Goal: Information Seeking & Learning: Learn about a topic

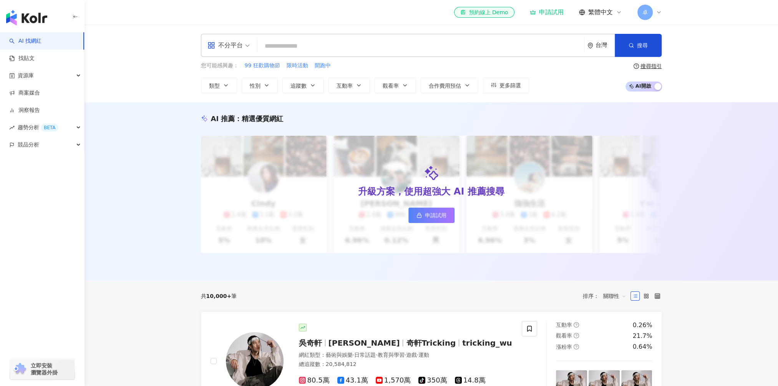
click at [261, 45] on input "search" at bounding box center [421, 46] width 321 height 15
click at [297, 45] on input "search" at bounding box center [421, 46] width 321 height 15
type input "*"
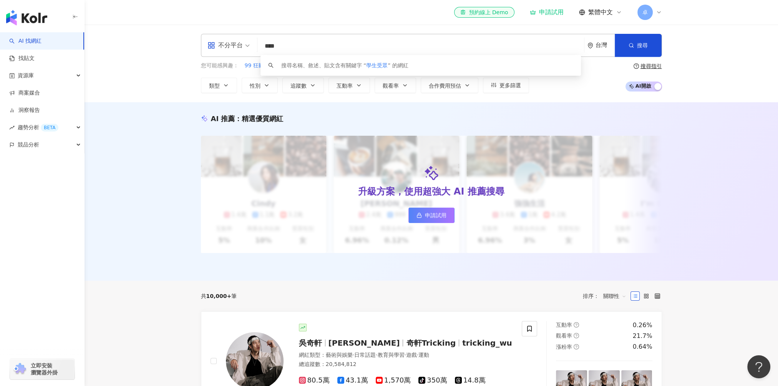
drag, startPoint x: 293, startPoint y: 45, endPoint x: 275, endPoint y: 45, distance: 18.1
click at [275, 45] on input "****" at bounding box center [421, 46] width 321 height 15
click at [268, 45] on input "**" at bounding box center [421, 46] width 321 height 15
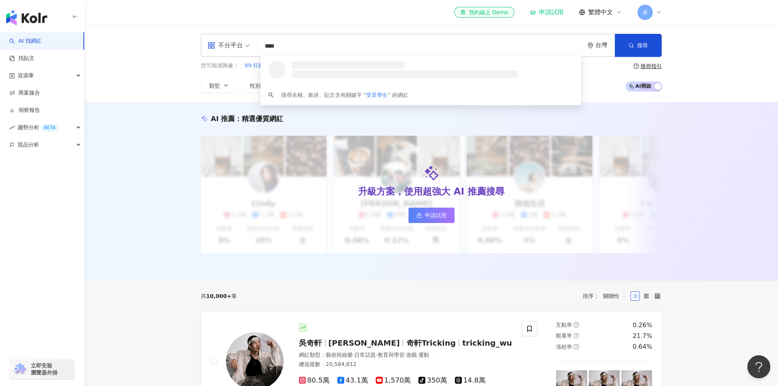
click at [234, 45] on div "不分平台" at bounding box center [225, 45] width 35 height 12
type input "****"
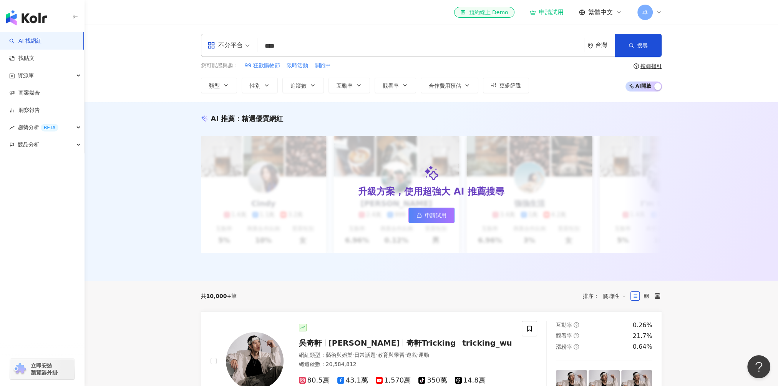
click at [158, 52] on div "不分平台 **** 台灣 搜尋 loading 搜尋名稱、敘述、貼文含有關鍵字 “ 受眾學生 ” 的網紅 您可能感興趣： 99 狂歡購物節 限時活動 開跑中 …" at bounding box center [432, 64] width 694 height 78
click at [234, 86] on button "類型" at bounding box center [219, 85] width 36 height 15
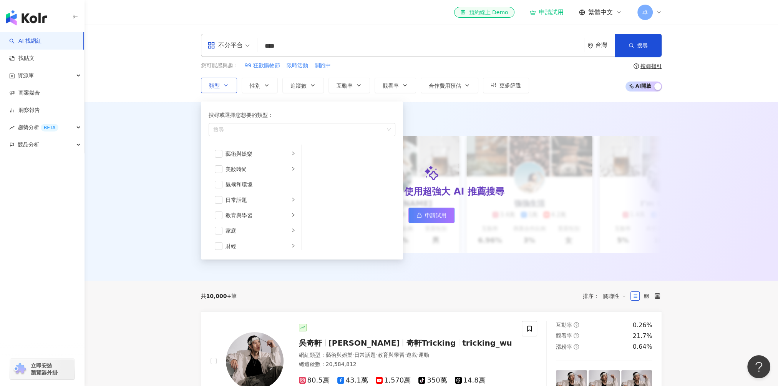
click at [234, 86] on button "類型 搜尋或選擇您想要的類型： 搜尋 藝術與娛樂 美妝時尚 氣候和環境 日常話題 教育與學習 家庭 財經 美食 命理占卜 遊戲 法政社會 生活風格 影視娛樂 …" at bounding box center [219, 85] width 36 height 15
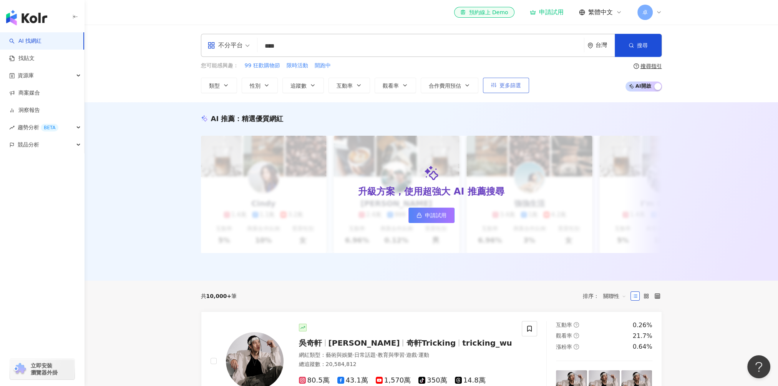
click at [519, 89] on button "更多篩選" at bounding box center [506, 85] width 46 height 15
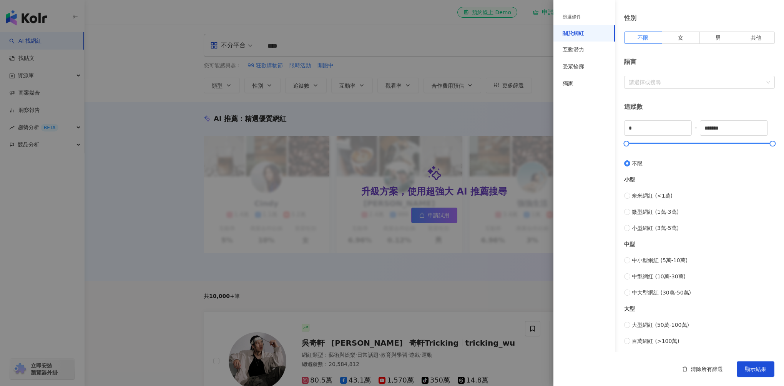
scroll to position [40, 0]
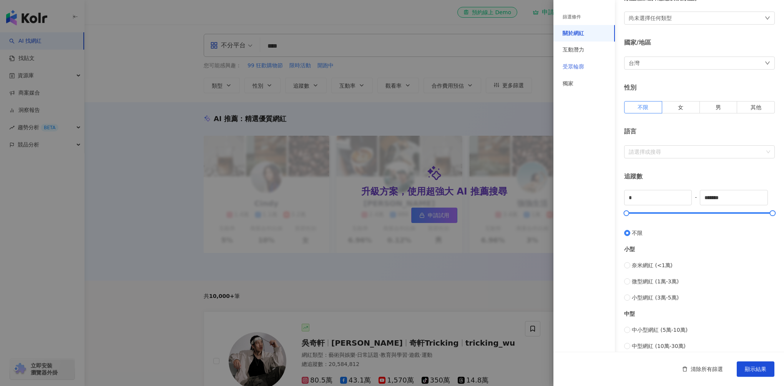
click at [595, 66] on div "受眾輪廓" at bounding box center [585, 66] width 62 height 17
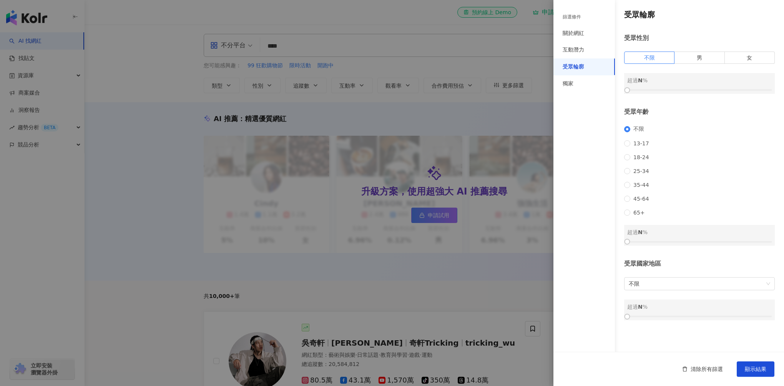
scroll to position [0, 0]
click at [639, 159] on span "18-24" at bounding box center [641, 157] width 22 height 6
drag, startPoint x: 630, startPoint y: 251, endPoint x: 667, endPoint y: 253, distance: 37.3
click at [629, 244] on div at bounding box center [627, 241] width 4 height 4
click at [691, 244] on div at bounding box center [699, 241] width 145 height 5
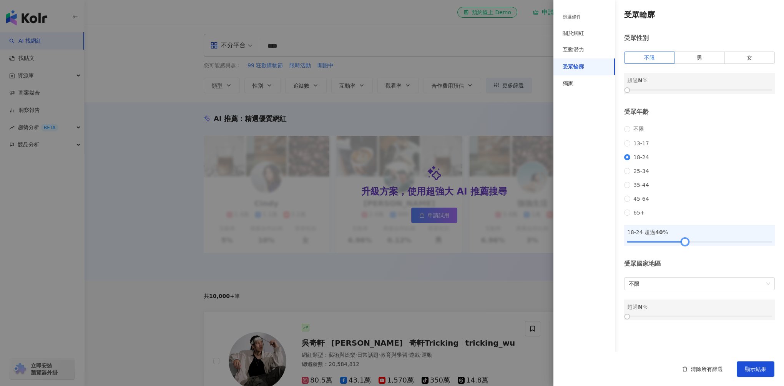
drag, startPoint x: 692, startPoint y: 254, endPoint x: 685, endPoint y: 253, distance: 7.0
click at [685, 244] on div at bounding box center [685, 241] width 4 height 4
click at [693, 290] on span "不限" at bounding box center [699, 284] width 141 height 12
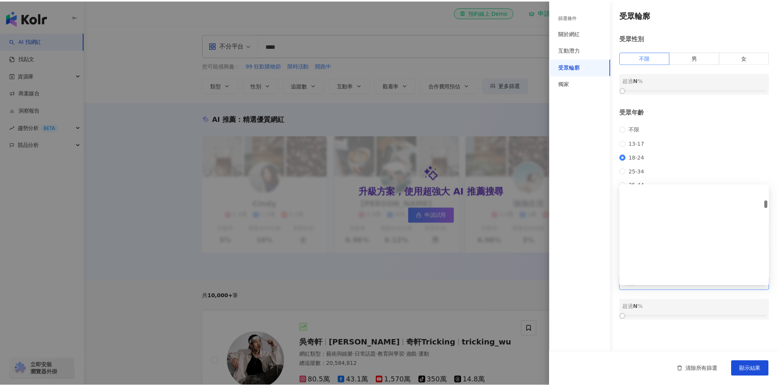
scroll to position [615, 0]
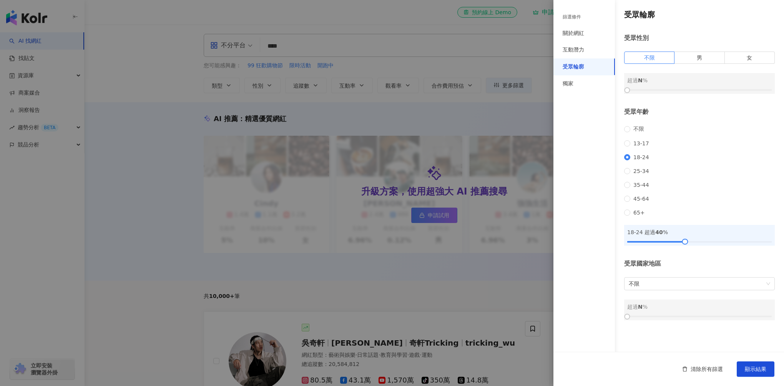
click at [687, 311] on div "超過 N %" at bounding box center [699, 307] width 145 height 8
click at [749, 366] on span "顯示結果" at bounding box center [756, 369] width 22 height 6
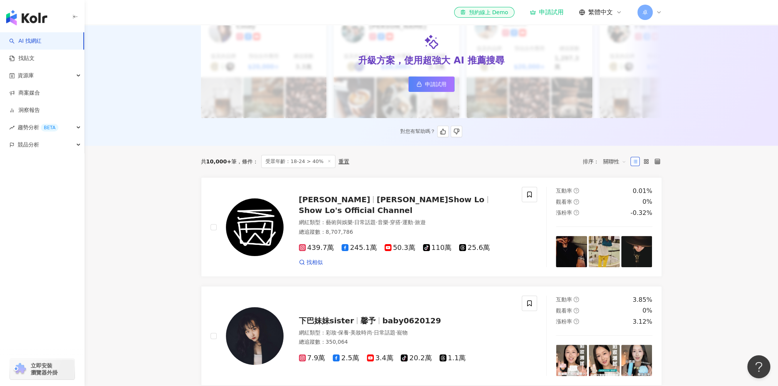
scroll to position [115, 0]
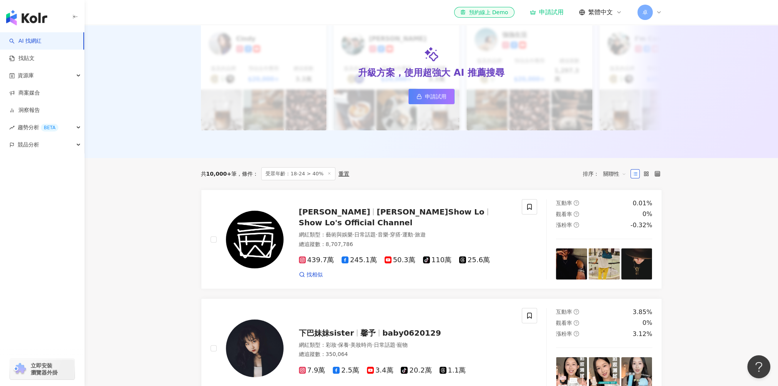
click at [320, 171] on span "受眾年齡：18-24 > 40%" at bounding box center [298, 173] width 74 height 13
click at [343, 172] on div "共 10,000+ 筆 條件 ： 受眾年齡：18-24 > 40% 重置 排序： 關聯性" at bounding box center [431, 173] width 461 height 13
click at [339, 171] on div "重置" at bounding box center [344, 174] width 11 height 6
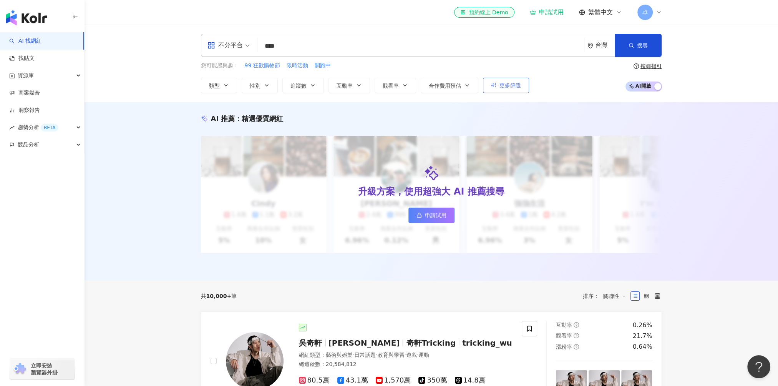
click at [519, 83] on span "更多篩選" at bounding box center [511, 85] width 22 height 6
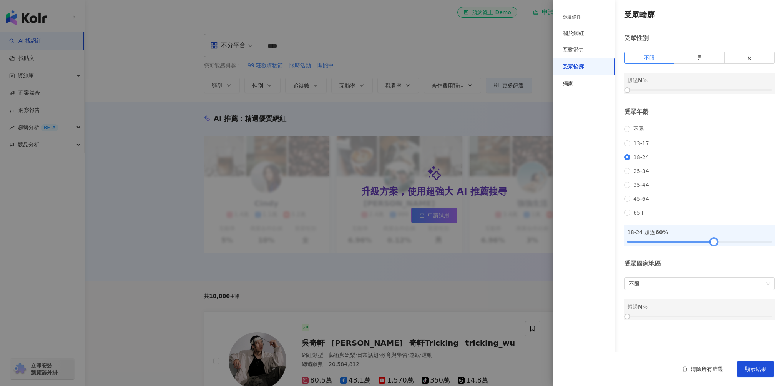
drag, startPoint x: 686, startPoint y: 252, endPoint x: 715, endPoint y: 254, distance: 29.3
click at [715, 244] on div at bounding box center [714, 241] width 4 height 4
click at [753, 366] on span "顯示結果" at bounding box center [756, 369] width 22 height 6
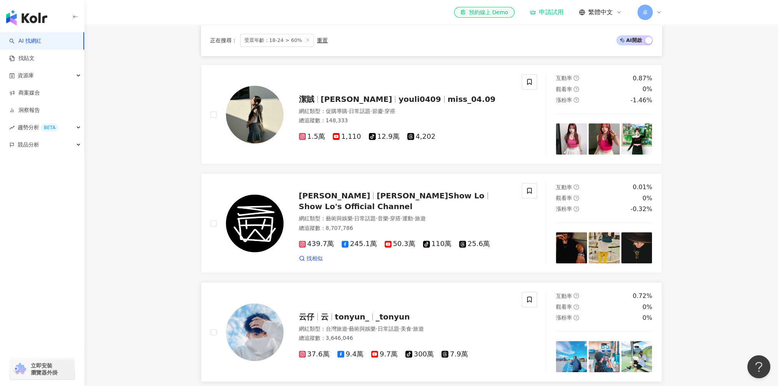
scroll to position [461, 0]
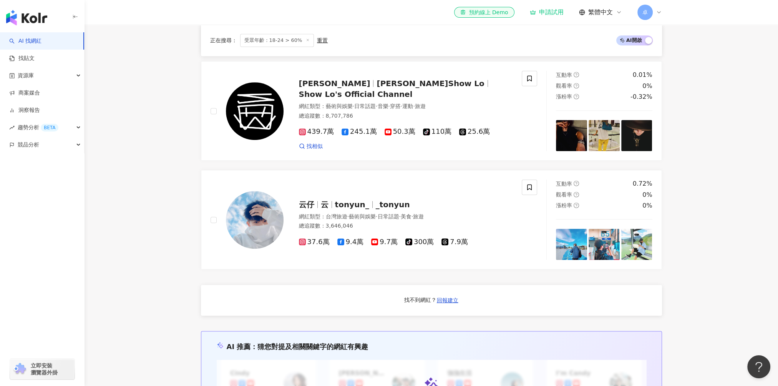
drag, startPoint x: 446, startPoint y: 299, endPoint x: 423, endPoint y: 303, distance: 23.4
click at [424, 304] on div "找不到網紅？ 回報建立" at bounding box center [431, 300] width 461 height 31
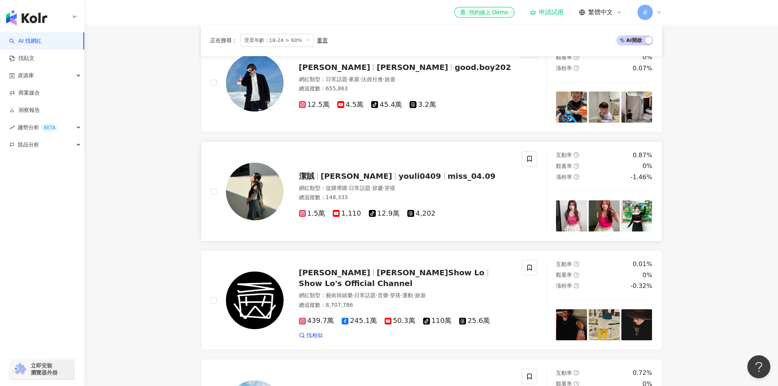
scroll to position [175, 0]
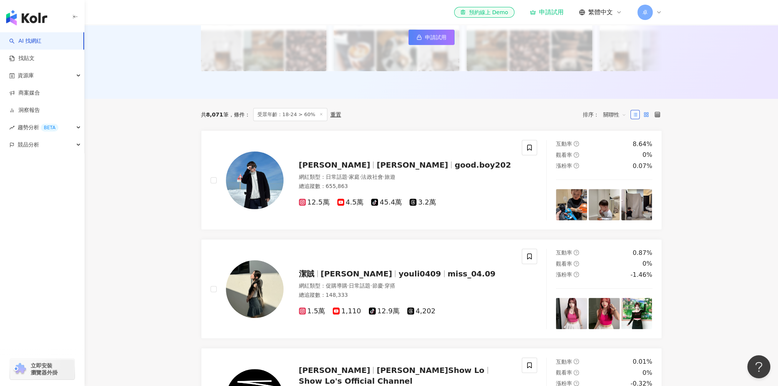
click at [644, 112] on icon at bounding box center [646, 114] width 5 height 5
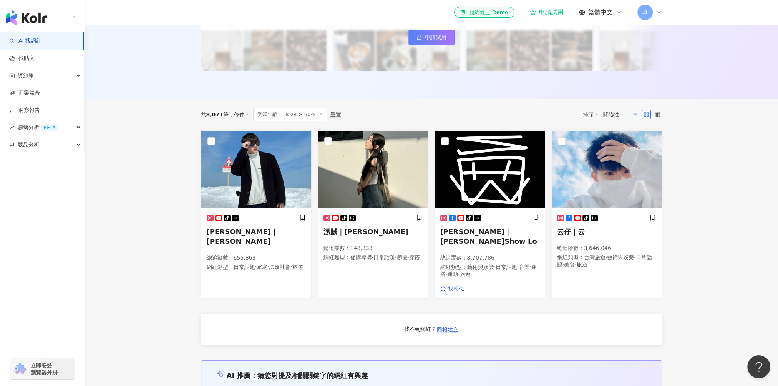
click at [633, 112] on icon at bounding box center [635, 114] width 5 height 5
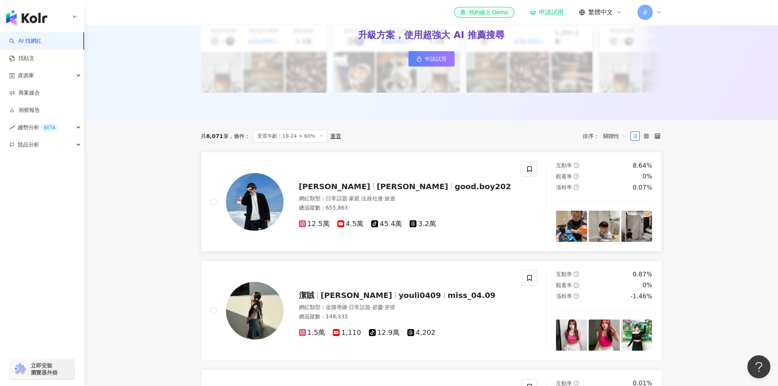
scroll to position [0, 0]
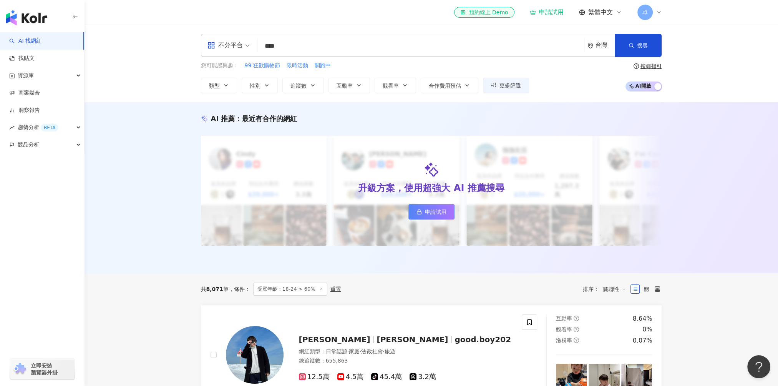
click at [313, 286] on span "受眾年齡：18-24 > 60%" at bounding box center [290, 289] width 74 height 13
click at [510, 83] on span "更多篩選" at bounding box center [511, 85] width 22 height 6
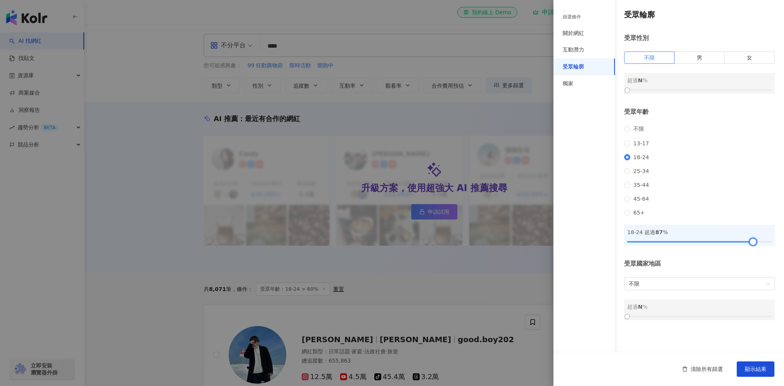
drag, startPoint x: 712, startPoint y: 251, endPoint x: 752, endPoint y: 251, distance: 40.0
click at [752, 244] on div at bounding box center [753, 241] width 4 height 4
click at [774, 370] on button "顯示結果" at bounding box center [756, 368] width 38 height 15
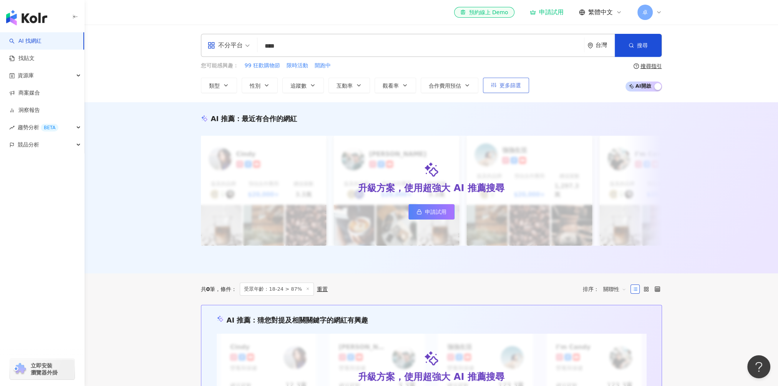
click at [506, 83] on span "更多篩選" at bounding box center [511, 85] width 22 height 6
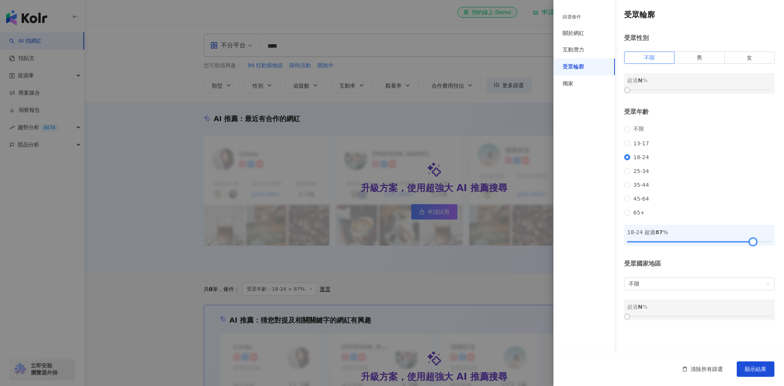
click at [722, 244] on div at bounding box center [699, 241] width 145 height 5
click at [727, 244] on div at bounding box center [699, 241] width 145 height 5
click at [752, 370] on span "顯示結果" at bounding box center [756, 369] width 22 height 6
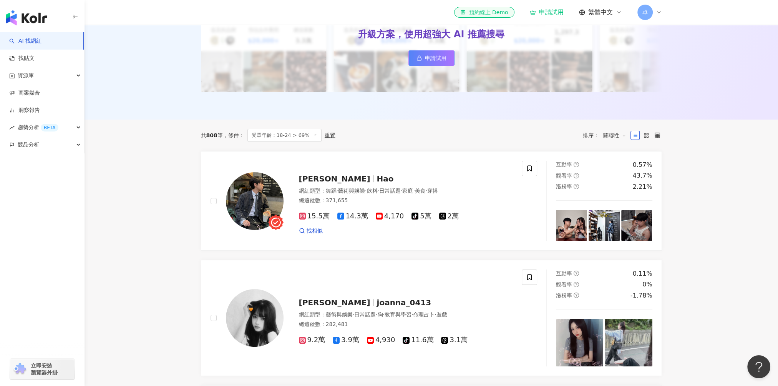
scroll to position [154, 0]
click at [289, 133] on span "受眾年齡：18-24 > 69%" at bounding box center [285, 135] width 74 height 13
click at [326, 134] on div "重置" at bounding box center [330, 135] width 11 height 6
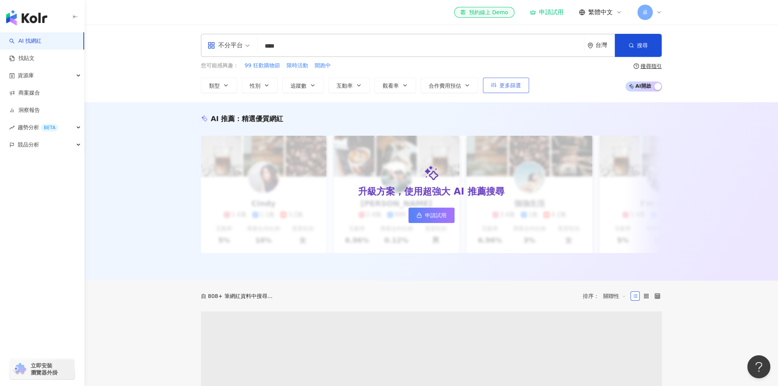
click at [495, 86] on button "更多篩選" at bounding box center [506, 85] width 46 height 15
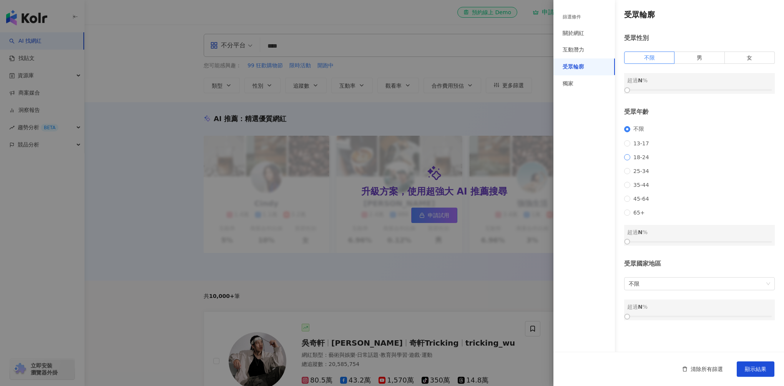
click at [640, 160] on span "18-24" at bounding box center [641, 157] width 22 height 6
click at [699, 244] on div at bounding box center [699, 241] width 145 height 5
drag, startPoint x: 710, startPoint y: 252, endPoint x: 728, endPoint y: 263, distance: 20.4
click at [726, 244] on div at bounding box center [699, 241] width 145 height 5
click at [745, 366] on span "顯示結果" at bounding box center [756, 369] width 22 height 6
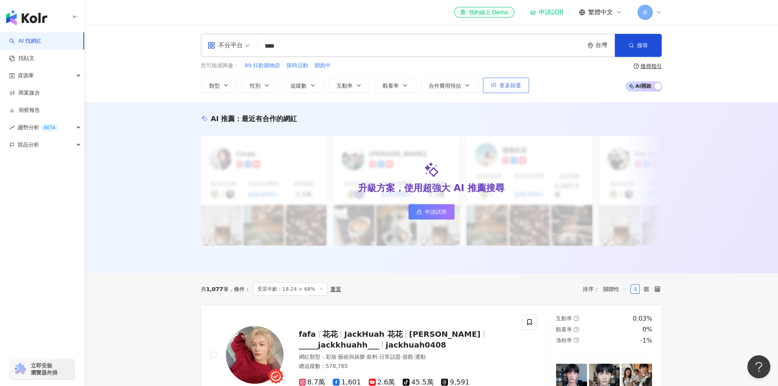
click at [518, 86] on span "更多篩選" at bounding box center [511, 85] width 22 height 6
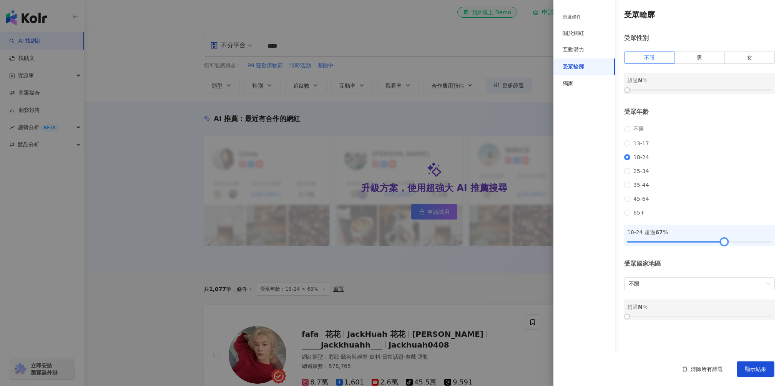
click at [724, 244] on div at bounding box center [724, 241] width 4 height 4
click at [747, 368] on span "顯示結果" at bounding box center [756, 369] width 22 height 6
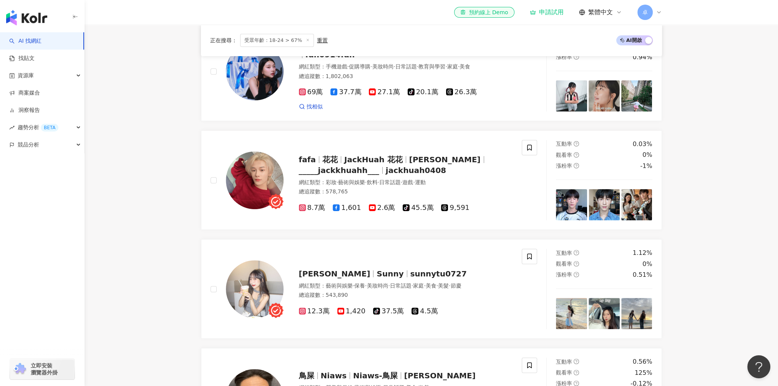
scroll to position [308, 0]
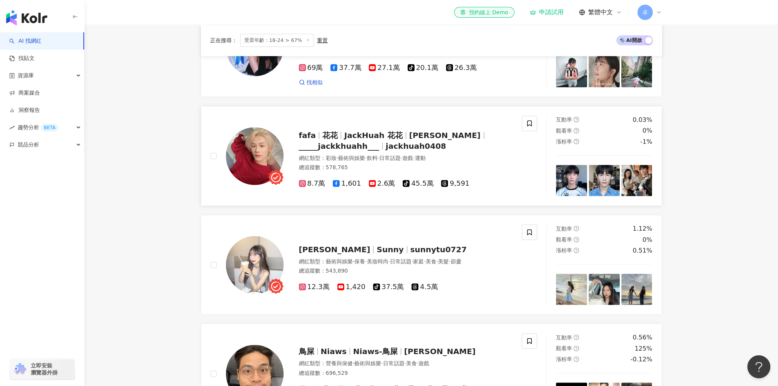
click at [412, 180] on span "tiktok-icon 45.5萬" at bounding box center [418, 184] width 31 height 8
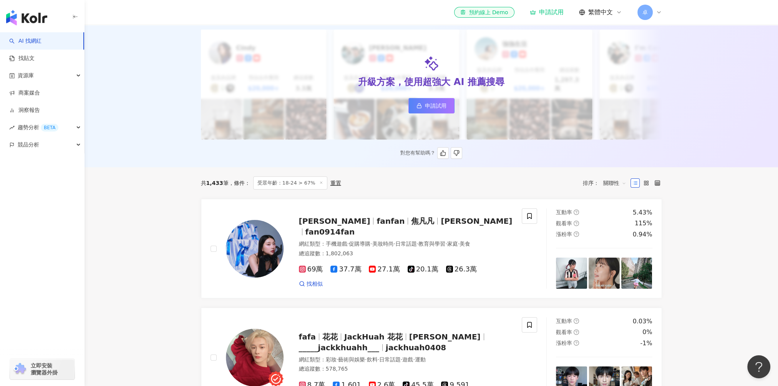
scroll to position [0, 0]
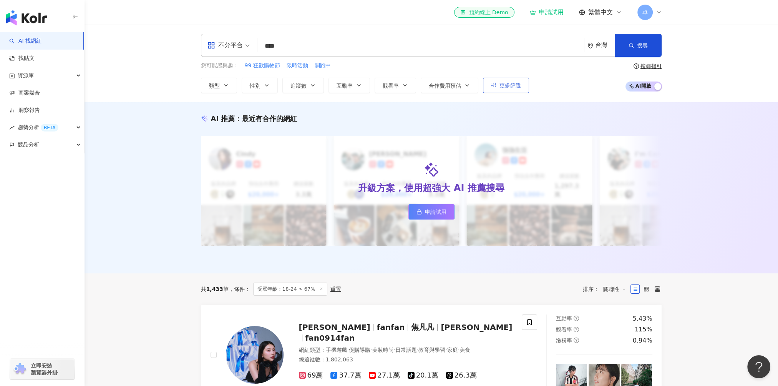
click at [494, 91] on button "更多篩選" at bounding box center [506, 85] width 46 height 15
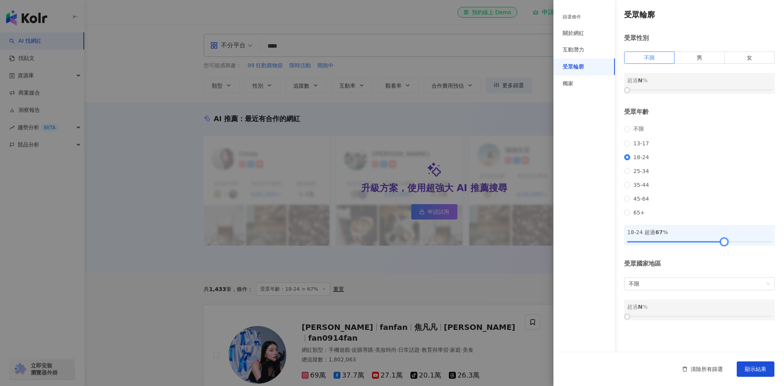
click at [730, 243] on div at bounding box center [699, 242] width 145 height 2
click at [729, 244] on div at bounding box center [727, 241] width 4 height 4
click at [733, 244] on div at bounding box center [699, 241] width 145 height 5
click at [722, 246] on div "18-24 超過 72 %" at bounding box center [699, 235] width 151 height 21
click at [748, 364] on button "顯示結果" at bounding box center [756, 368] width 38 height 15
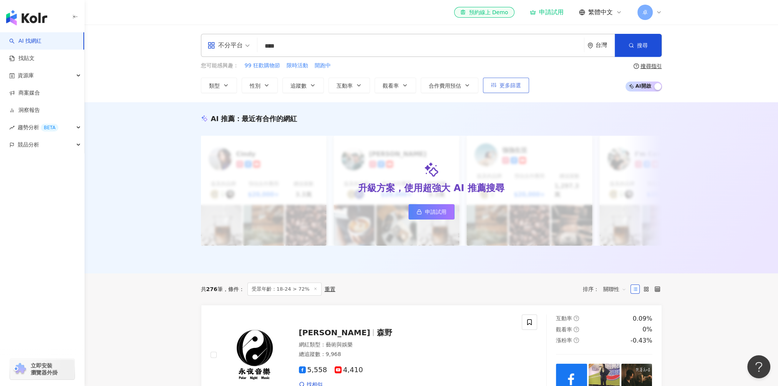
click at [507, 86] on span "更多篩選" at bounding box center [511, 85] width 22 height 6
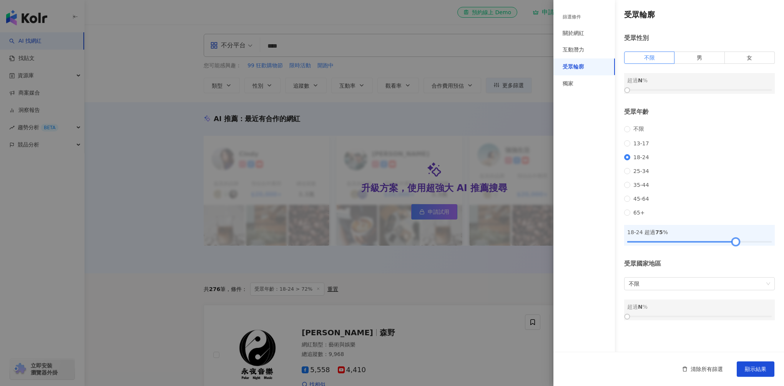
drag, startPoint x: 730, startPoint y: 251, endPoint x: 735, endPoint y: 252, distance: 4.8
click at [735, 244] on div at bounding box center [735, 241] width 4 height 4
click at [751, 360] on div "清除所有篩選 顯示結果" at bounding box center [669, 369] width 231 height 34
click at [752, 367] on span "顯示結果" at bounding box center [756, 369] width 22 height 6
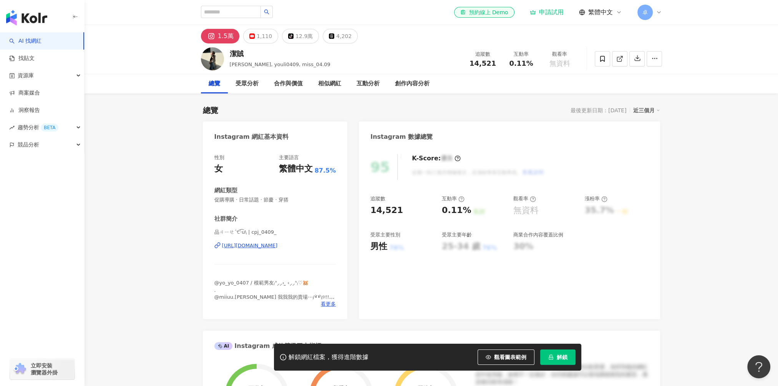
click at [278, 244] on div "https://www.instagram.com/cpj_0409_/" at bounding box center [250, 245] width 56 height 7
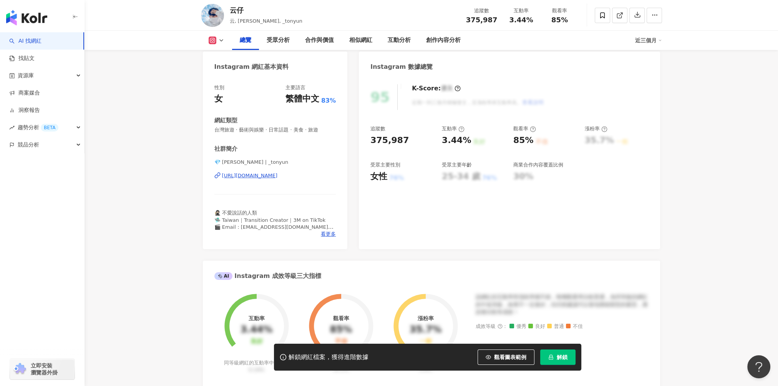
scroll to position [38, 0]
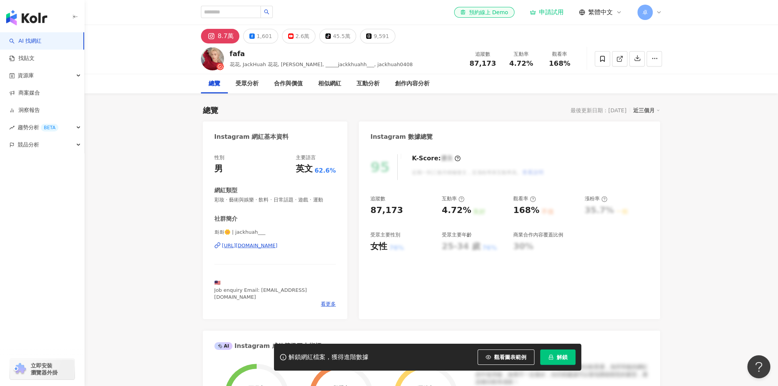
click at [278, 246] on div "[URL][DOMAIN_NAME]" at bounding box center [250, 245] width 56 height 7
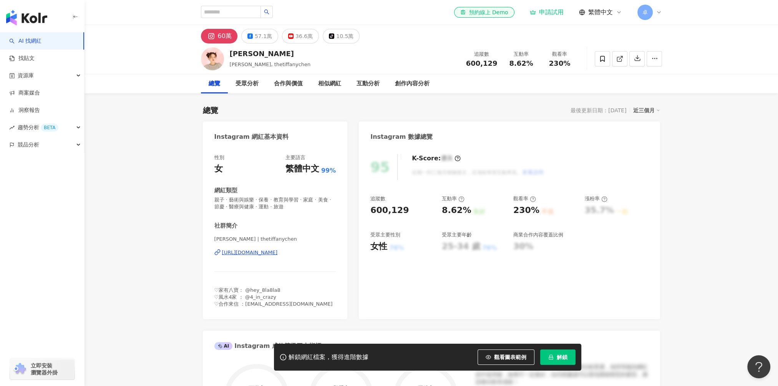
click at [278, 253] on div "https://www.instagram.com/thetiffanychen/" at bounding box center [250, 252] width 56 height 7
click at [29, 16] on img "button" at bounding box center [26, 17] width 41 height 15
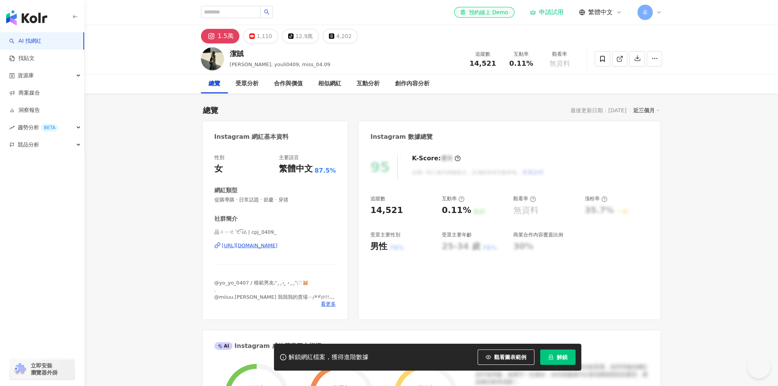
click at [278, 246] on div "[URL][DOMAIN_NAME]" at bounding box center [250, 245] width 56 height 7
